Goal: Task Accomplishment & Management: Manage account settings

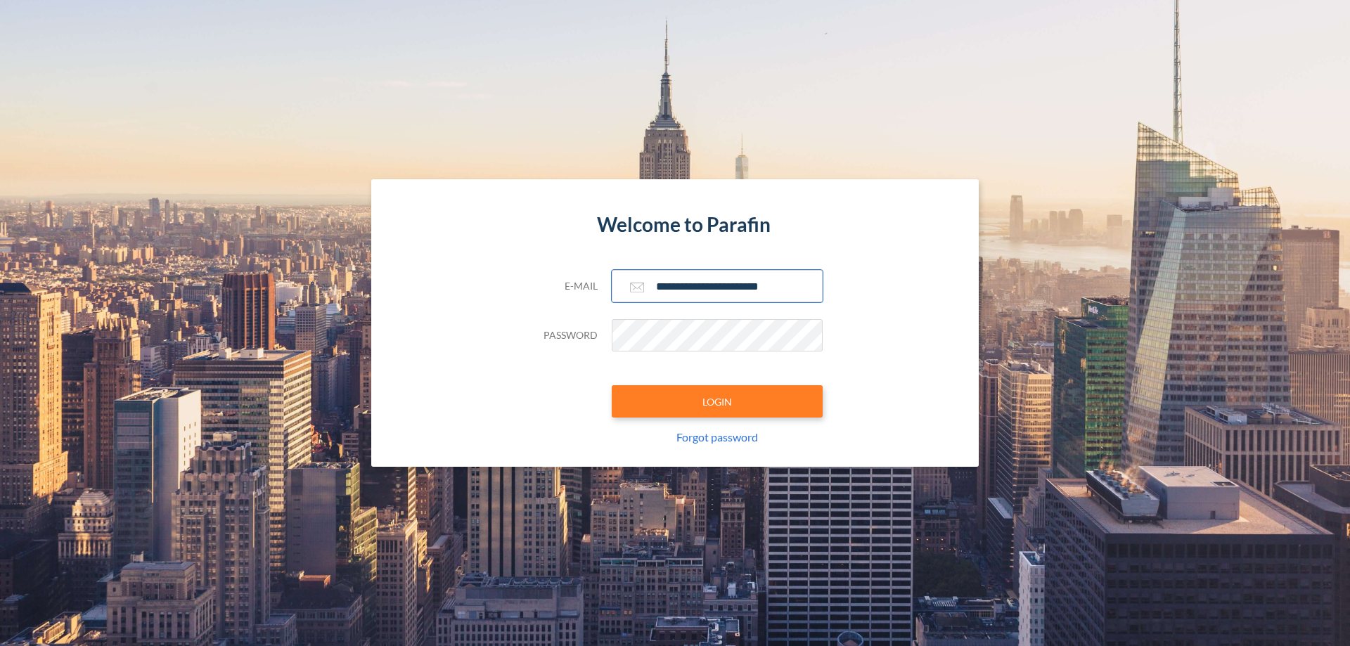
type input "**********"
click at [717, 402] on button "LOGIN" at bounding box center [717, 401] width 211 height 32
